Goal: Information Seeking & Learning: Learn about a topic

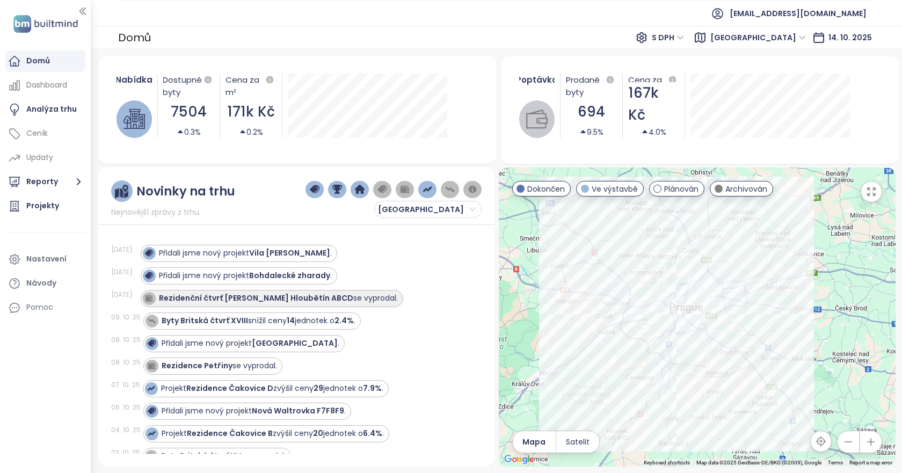
click at [214, 290] on div "Rezidenční čtvrť Tesla Hloubětín ABCD se vyprodal." at bounding box center [272, 298] width 263 height 17
click at [211, 295] on strong "Rezidenční čtvrť [PERSON_NAME] Hloubětín ABCD" at bounding box center [256, 298] width 194 height 11
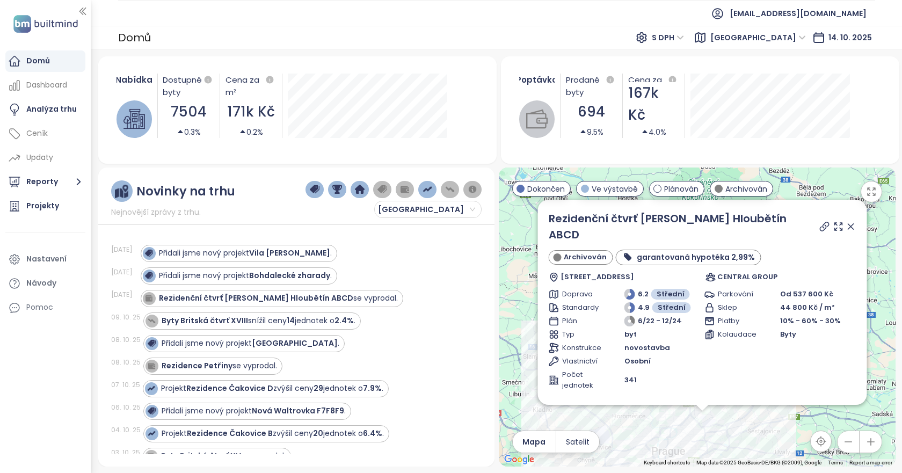
drag, startPoint x: 762, startPoint y: 271, endPoint x: 828, endPoint y: 239, distance: 73.0
click at [828, 250] on div "Archivován garantovaná hypotéka 2,99%" at bounding box center [703, 258] width 308 height 16
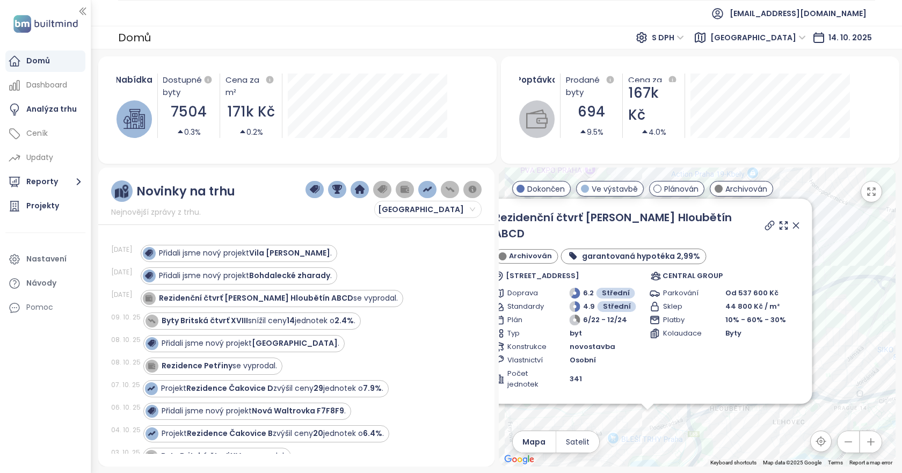
drag, startPoint x: 724, startPoint y: 403, endPoint x: 772, endPoint y: 425, distance: 52.4
click at [772, 425] on div "Rezidenční čtvrť Tesla Hloubětín ABCD Archivován garantovaná hypotéka 2,99% Pod…" at bounding box center [697, 317] width 397 height 299
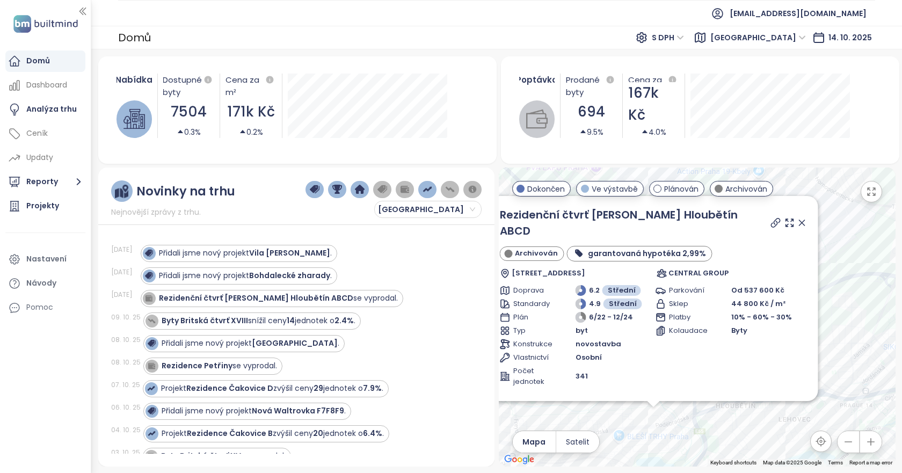
click at [797, 217] on icon at bounding box center [802, 222] width 11 height 11
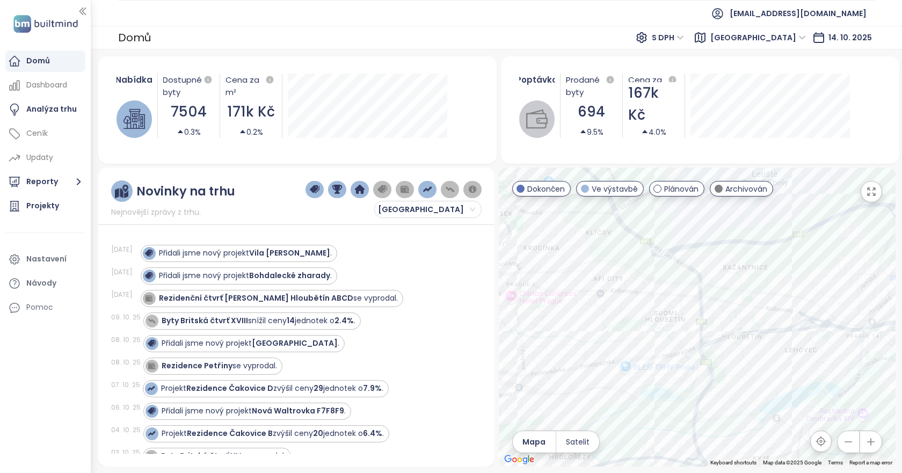
drag, startPoint x: 715, startPoint y: 394, endPoint x: 721, endPoint y: 335, distance: 58.8
click at [721, 335] on div at bounding box center [697, 317] width 397 height 299
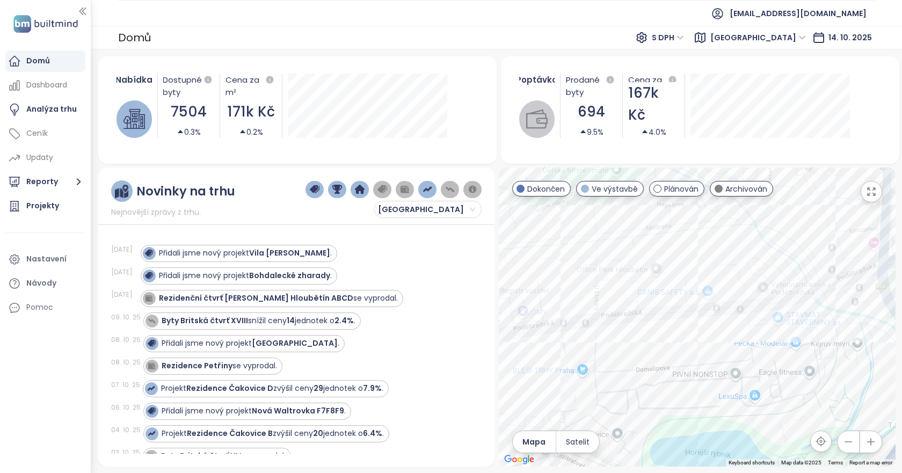
drag, startPoint x: 658, startPoint y: 342, endPoint x: 776, endPoint y: 375, distance: 122.7
click at [776, 375] on div at bounding box center [697, 317] width 397 height 299
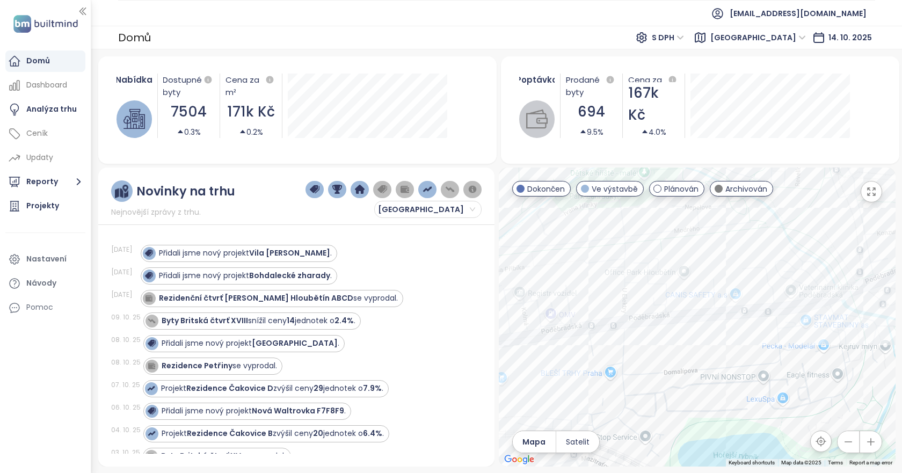
drag, startPoint x: 629, startPoint y: 372, endPoint x: 675, endPoint y: 376, distance: 46.4
click at [675, 376] on div at bounding box center [697, 317] width 397 height 299
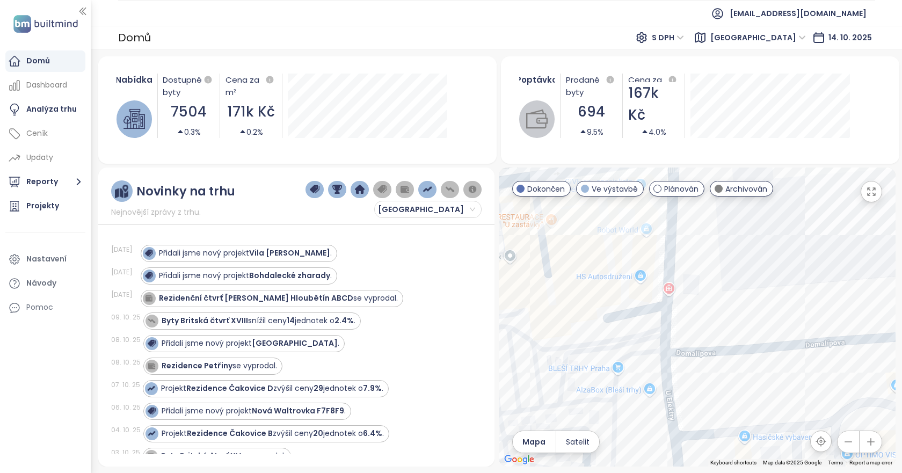
drag, startPoint x: 644, startPoint y: 389, endPoint x: 676, endPoint y: 366, distance: 39.2
click at [676, 366] on div at bounding box center [697, 317] width 397 height 299
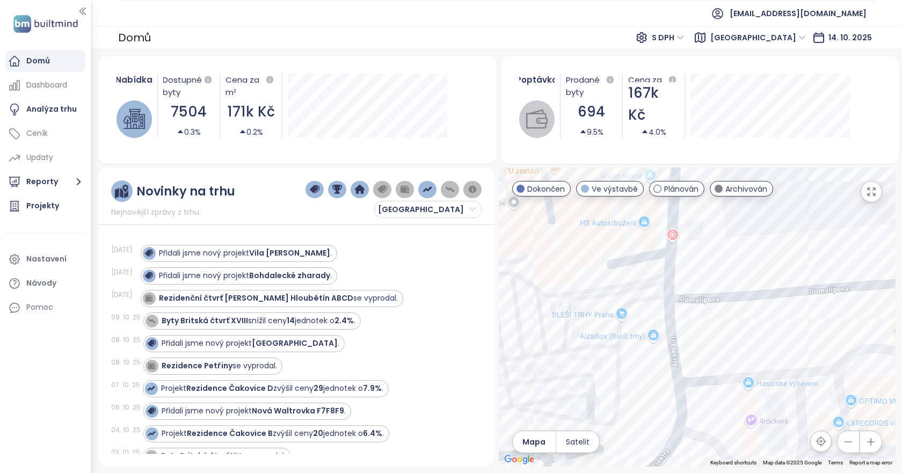
drag, startPoint x: 675, startPoint y: 369, endPoint x: 680, endPoint y: 311, distance: 58.1
click at [680, 311] on div at bounding box center [697, 317] width 397 height 299
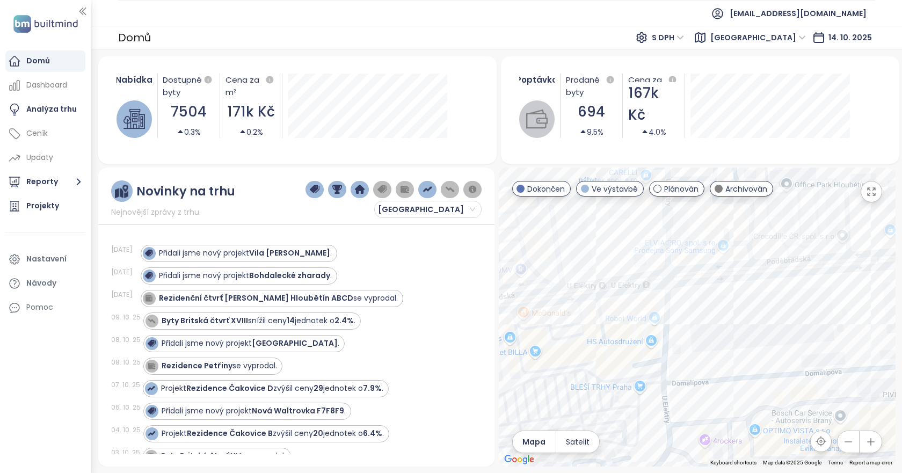
drag, startPoint x: 663, startPoint y: 319, endPoint x: 661, endPoint y: 395, distance: 75.7
click at [661, 395] on div at bounding box center [697, 317] width 397 height 299
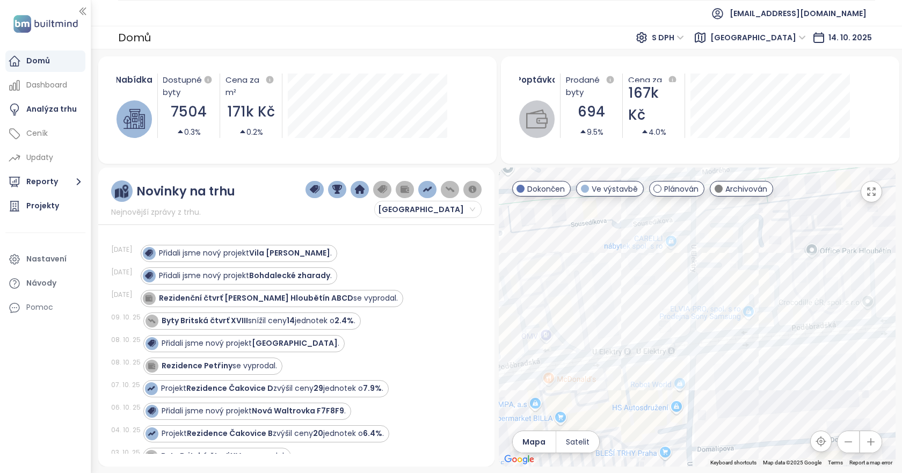
drag, startPoint x: 704, startPoint y: 359, endPoint x: 710, endPoint y: 392, distance: 33.3
click at [710, 392] on div at bounding box center [697, 317] width 397 height 299
drag, startPoint x: 598, startPoint y: 348, endPoint x: 693, endPoint y: 346, distance: 95.1
click at [693, 346] on div at bounding box center [697, 317] width 397 height 299
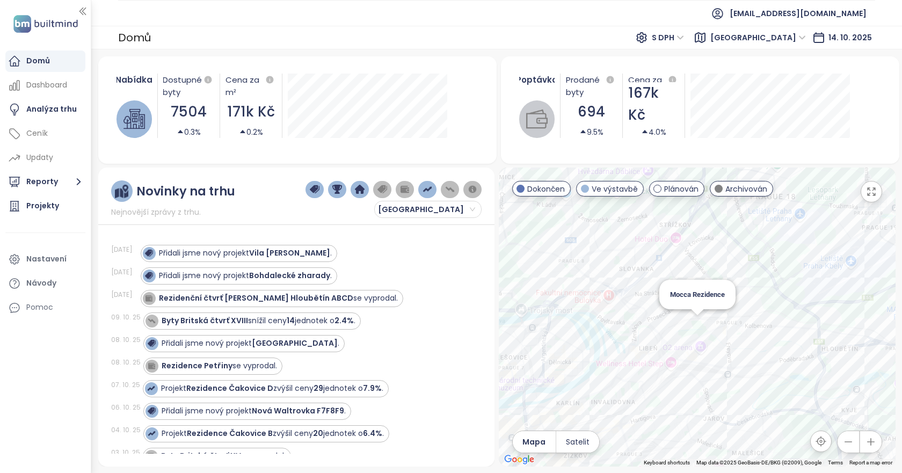
drag, startPoint x: 642, startPoint y: 370, endPoint x: 701, endPoint y: 334, distance: 69.9
drag, startPoint x: 643, startPoint y: 383, endPoint x: 673, endPoint y: 354, distance: 41.8
click at [673, 354] on div at bounding box center [697, 317] width 397 height 299
click at [681, 352] on div at bounding box center [697, 317] width 397 height 299
drag, startPoint x: 675, startPoint y: 359, endPoint x: 731, endPoint y: 318, distance: 69.2
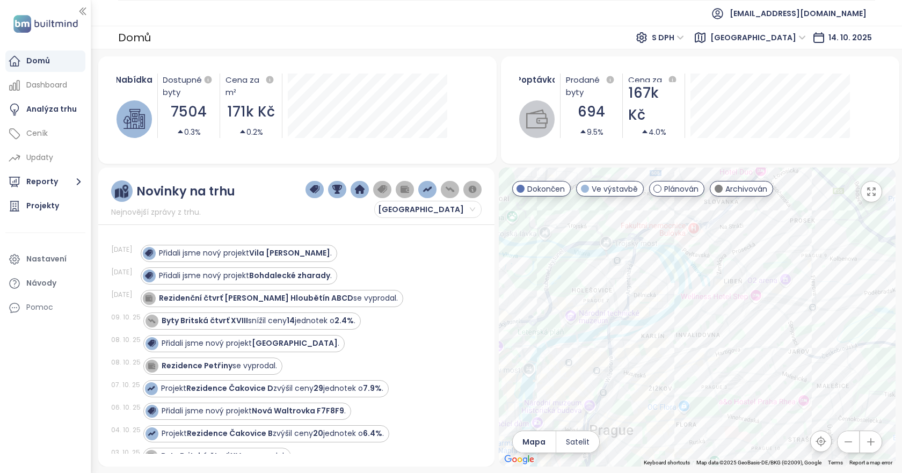
click at [731, 318] on div at bounding box center [697, 317] width 397 height 299
click at [722, 190] on span at bounding box center [719, 189] width 8 height 8
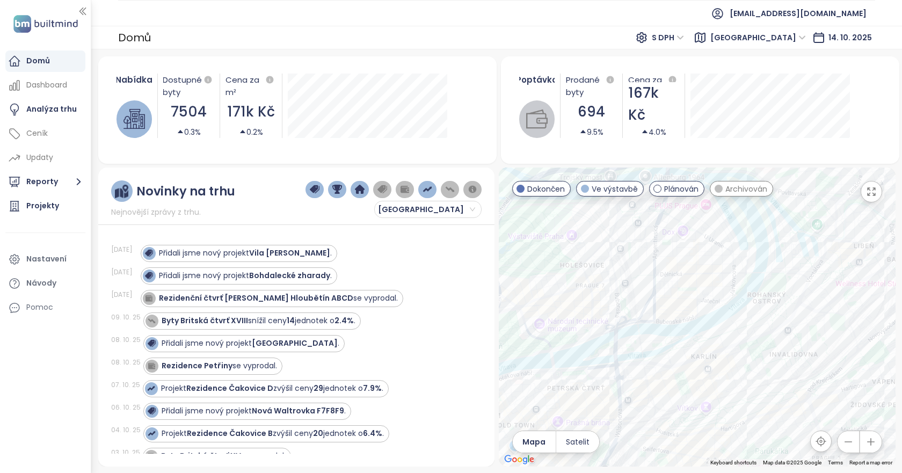
drag, startPoint x: 655, startPoint y: 339, endPoint x: 752, endPoint y: 376, distance: 103.5
click at [752, 376] on div at bounding box center [697, 317] width 397 height 299
click at [751, 259] on div "So-Ho rezidence 2.etapa" at bounding box center [697, 317] width 397 height 299
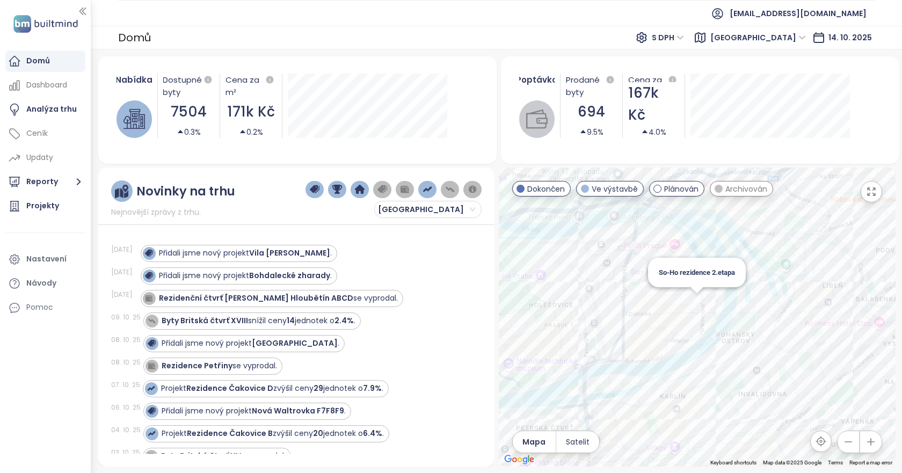
click at [696, 294] on div "So-Ho rezidence 2.etapa" at bounding box center [697, 317] width 397 height 299
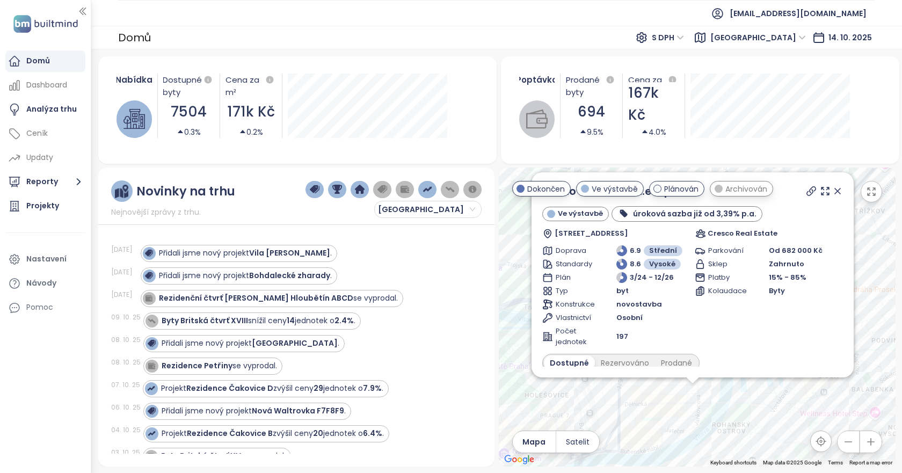
drag, startPoint x: 748, startPoint y: 347, endPoint x: 744, endPoint y: 411, distance: 64.0
click at [744, 411] on div "So-Ho rezidence 2.etapa Ve výstavbě úroková sazba již od 3,39% p.a. Dělnická 15…" at bounding box center [697, 317] width 397 height 299
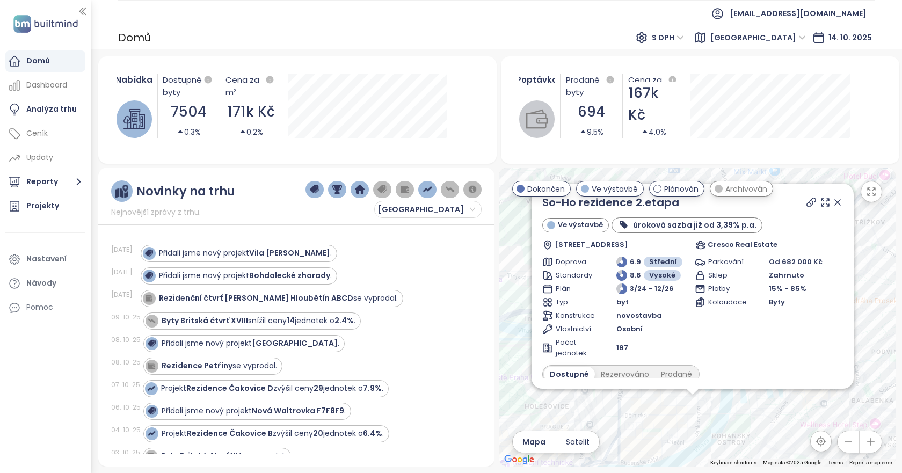
click at [806, 201] on icon at bounding box center [811, 202] width 11 height 11
click at [814, 208] on div at bounding box center [823, 202] width 39 height 16
click at [820, 205] on icon at bounding box center [825, 202] width 11 height 11
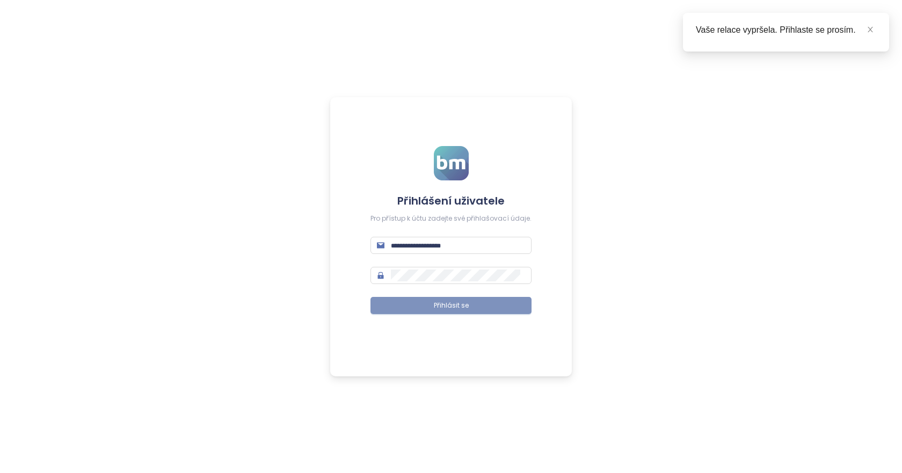
type input "**********"
click at [470, 311] on button "Přihlásit se" at bounding box center [450, 305] width 161 height 17
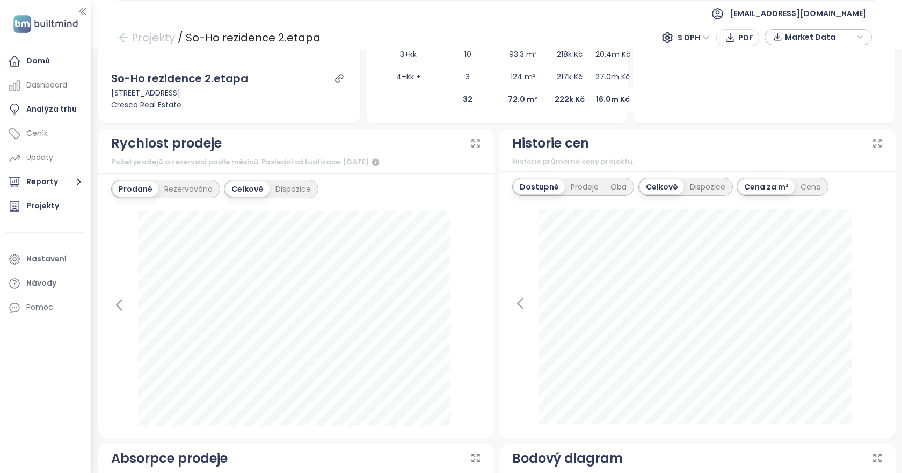
scroll to position [322, 0]
click at [689, 193] on div "Dispozice" at bounding box center [707, 186] width 47 height 15
click at [632, 192] on div "Celkově" at bounding box center [633, 186] width 42 height 15
click at [691, 189] on div "Dispozice" at bounding box center [707, 186] width 47 height 15
click at [768, 184] on div "Cena" at bounding box center [784, 186] width 32 height 15
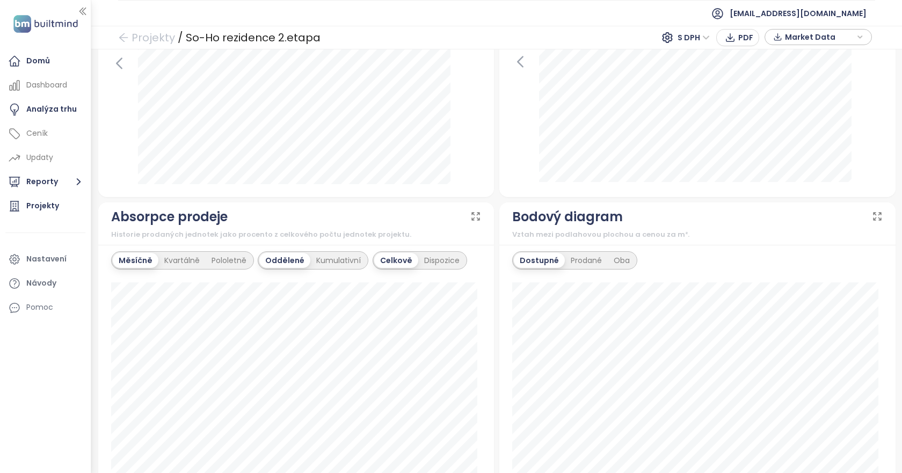
scroll to position [644, 0]
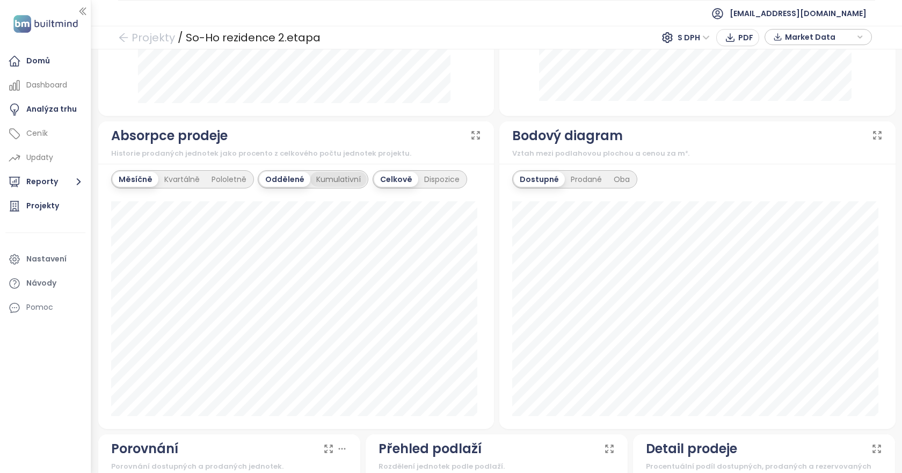
click at [333, 183] on div "Kumulativní" at bounding box center [338, 179] width 56 height 15
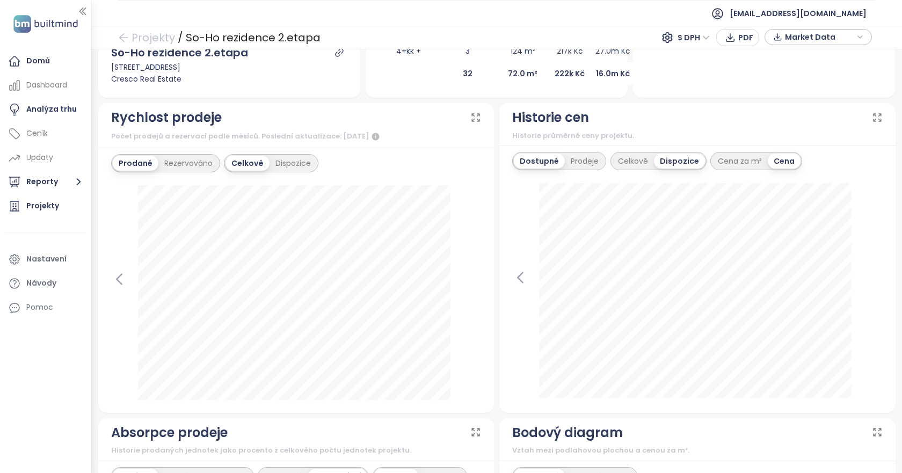
scroll to position [376, 0]
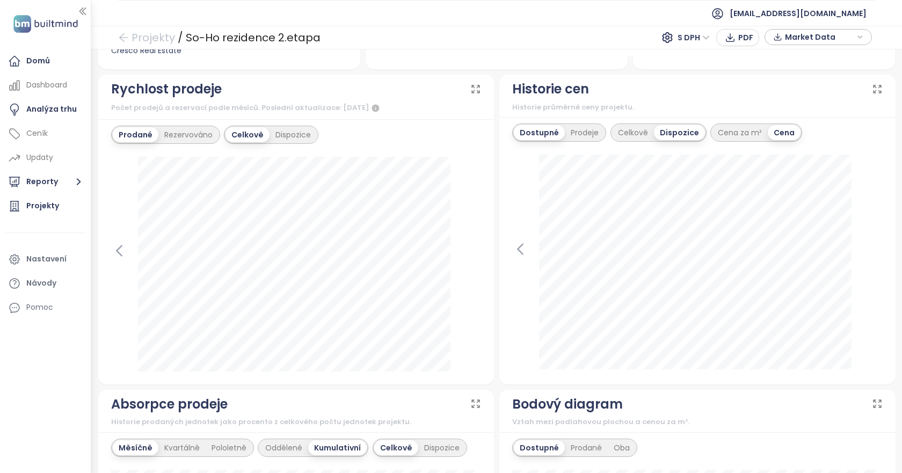
click at [631, 141] on div "Celkově Dispozice" at bounding box center [658, 132] width 96 height 18
click at [712, 131] on div "Cena za m²" at bounding box center [740, 132] width 56 height 15
click at [574, 136] on div "Prodeje" at bounding box center [585, 132] width 40 height 15
click at [528, 136] on div "Dostupné" at bounding box center [538, 132] width 48 height 15
click at [572, 132] on div "Prodeje" at bounding box center [585, 132] width 40 height 15
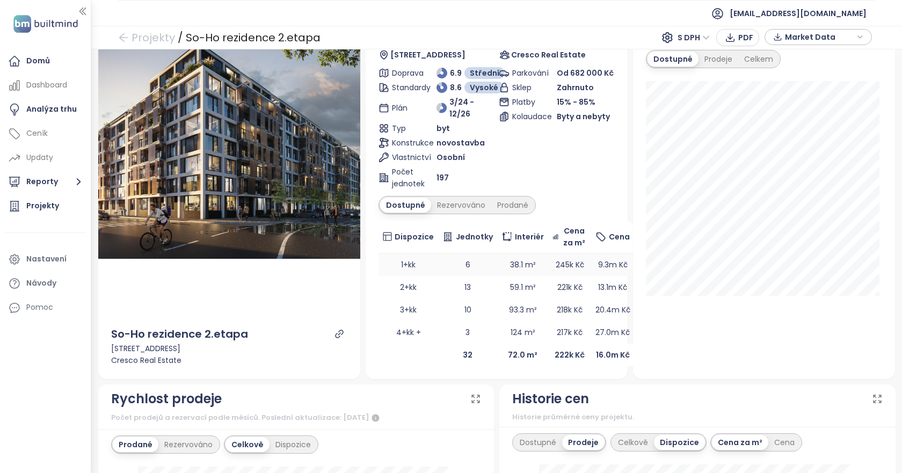
scroll to position [0, 0]
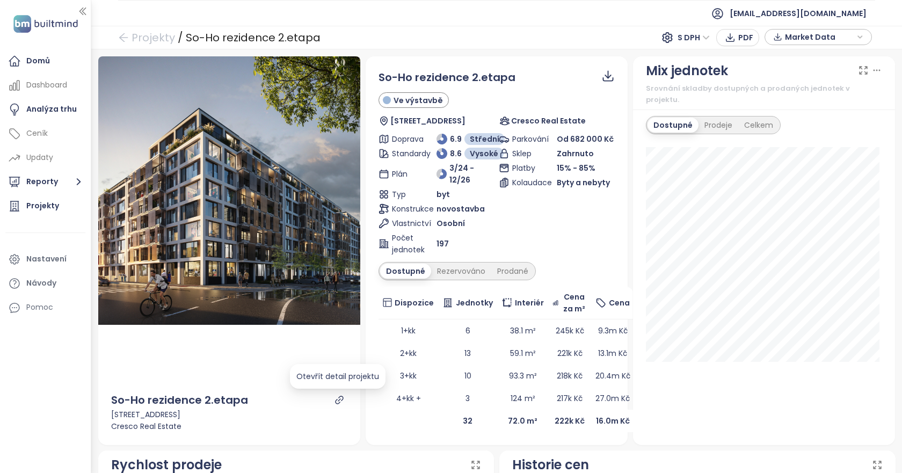
click at [334, 403] on icon "link" at bounding box center [339, 400] width 10 height 10
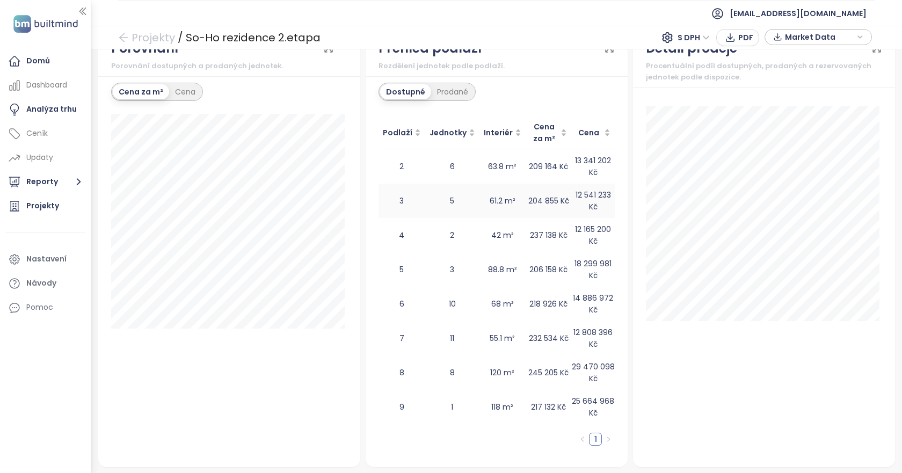
scroll to position [1045, 0]
click at [49, 59] on div "Domů" at bounding box center [38, 60] width 24 height 13
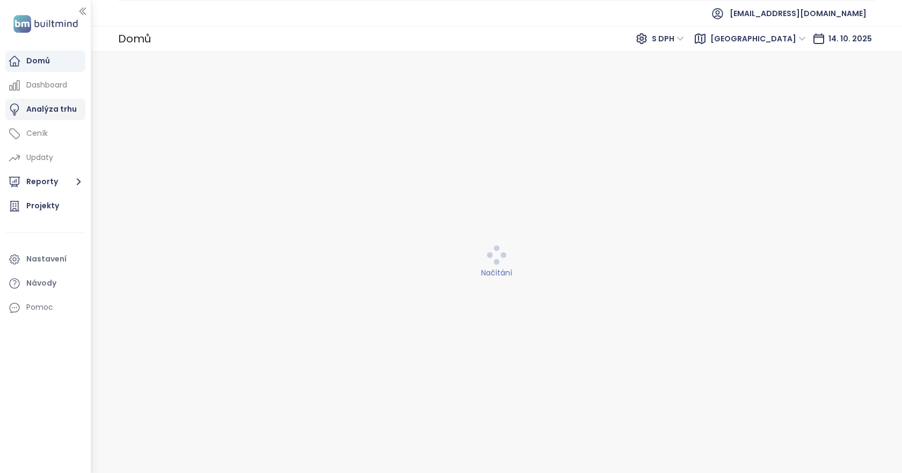
click at [71, 101] on div "Analýza trhu" at bounding box center [45, 109] width 80 height 21
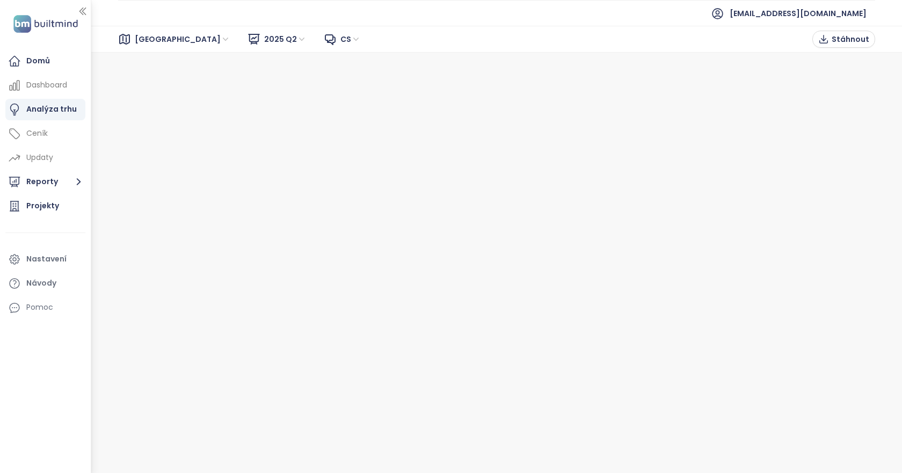
click at [139, 39] on span "[GEOGRAPHIC_DATA]" at bounding box center [183, 39] width 96 height 16
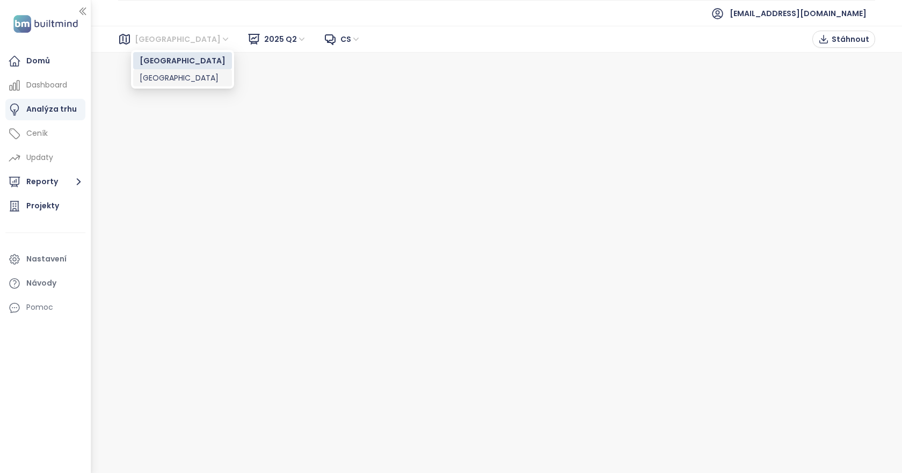
click at [139, 78] on div "[GEOGRAPHIC_DATA]" at bounding box center [182, 77] width 99 height 17
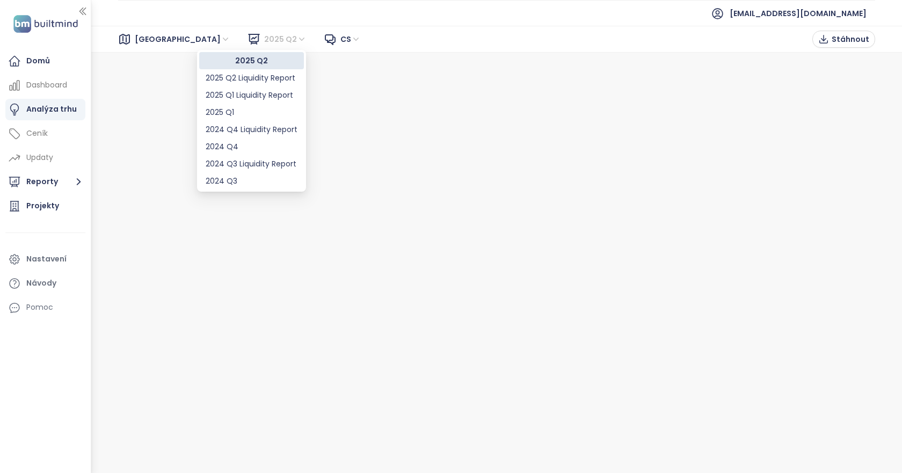
click at [264, 34] on span "2025 Q2" at bounding box center [285, 39] width 42 height 16
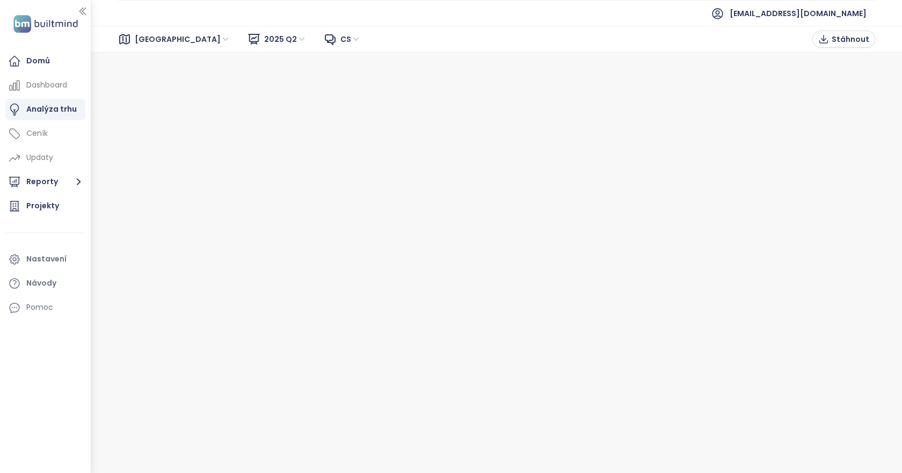
click at [264, 35] on span "2025 Q2" at bounding box center [285, 39] width 42 height 16
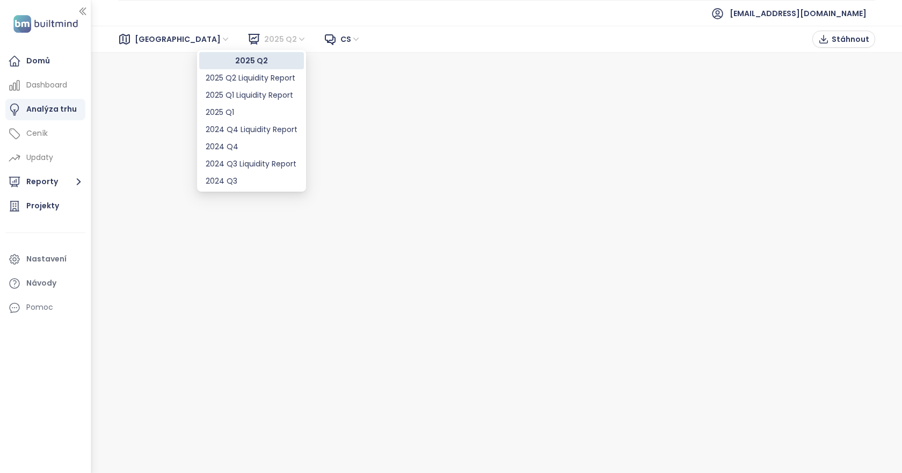
click at [264, 45] on span "2025 Q2" at bounding box center [285, 39] width 42 height 16
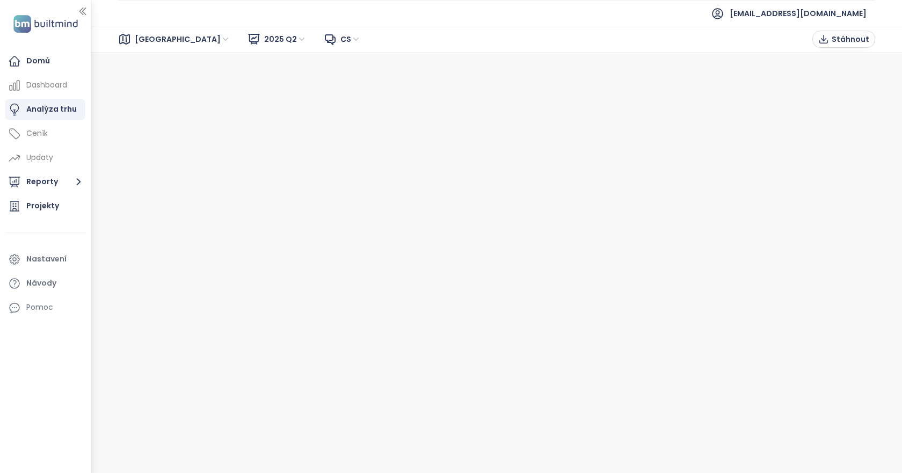
click at [340, 42] on span "cs" at bounding box center [350, 39] width 20 height 16
click at [46, 88] on div "Dashboard" at bounding box center [46, 84] width 41 height 13
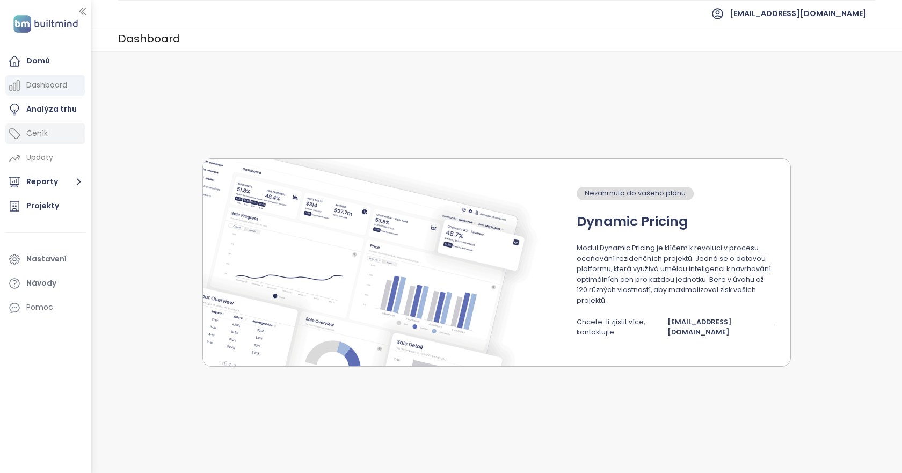
click at [70, 127] on div "Ceník" at bounding box center [45, 133] width 80 height 21
click at [59, 155] on div "Updaty" at bounding box center [45, 157] width 80 height 21
click at [38, 159] on div "Updaty" at bounding box center [39, 157] width 27 height 13
click at [39, 130] on div "Ceník" at bounding box center [36, 133] width 21 height 13
click at [55, 93] on div "Dashboard" at bounding box center [45, 85] width 80 height 21
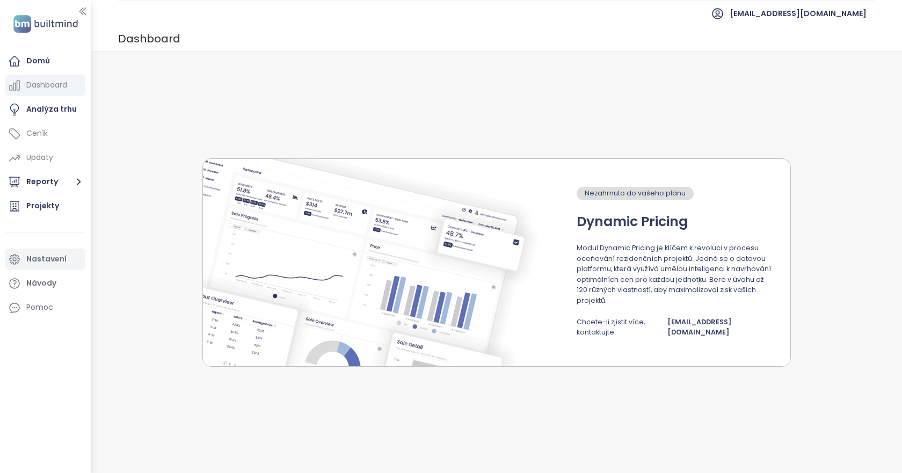
click at [61, 264] on div "Nastavení" at bounding box center [46, 258] width 40 height 13
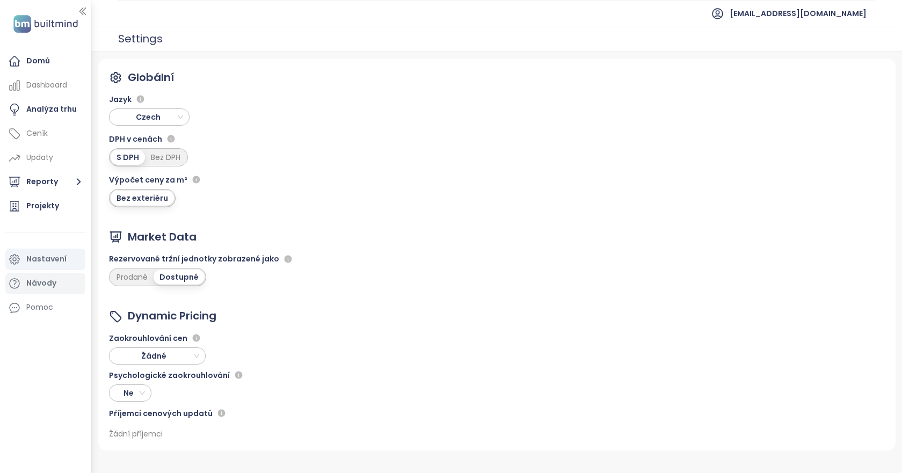
click at [48, 281] on div "Návody" at bounding box center [41, 283] width 30 height 13
click at [65, 52] on div "Domů" at bounding box center [45, 60] width 80 height 21
